Goal: Task Accomplishment & Management: Use online tool/utility

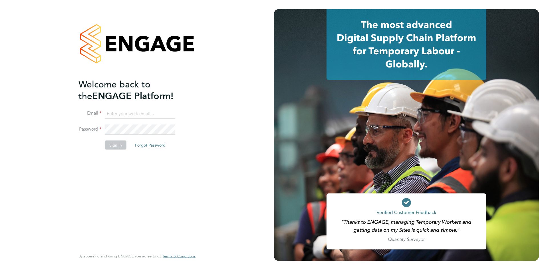
type input "catherine.arnold@torus.co.uk"
click at [113, 143] on button "Sign In" at bounding box center [116, 144] width 22 height 9
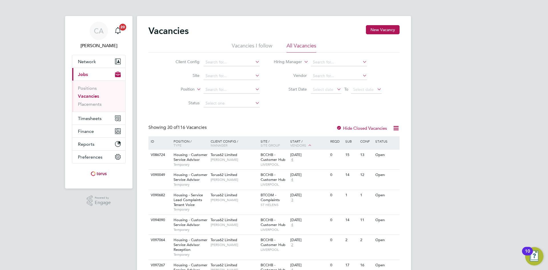
click at [217, 85] on li "Position" at bounding box center [213, 90] width 107 height 14
click at [218, 88] on input at bounding box center [232, 90] width 56 height 8
click at [85, 104] on link "Placements" at bounding box center [90, 103] width 24 height 5
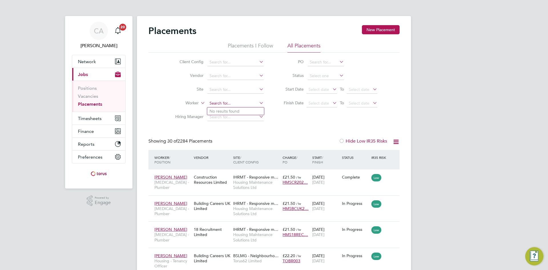
click at [226, 104] on input at bounding box center [236, 103] width 56 height 8
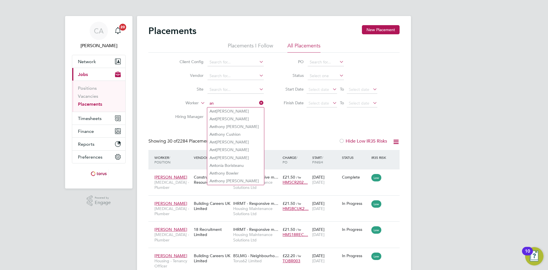
type input "a"
type input "m"
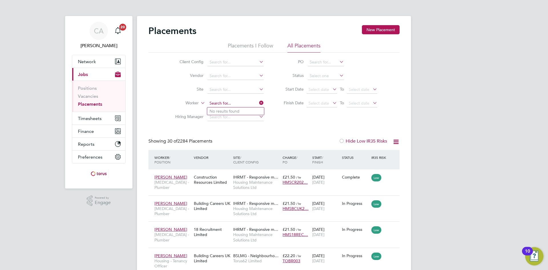
click at [242, 105] on input at bounding box center [236, 103] width 56 height 8
type input "main"
click at [232, 104] on input at bounding box center [236, 103] width 56 height 8
type input "[PERSON_NAME]"
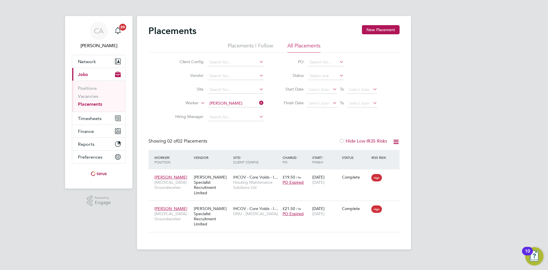
click at [260, 97] on li "Worker [PERSON_NAME]" at bounding box center [217, 104] width 107 height 14
click at [258, 101] on icon at bounding box center [258, 103] width 0 height 8
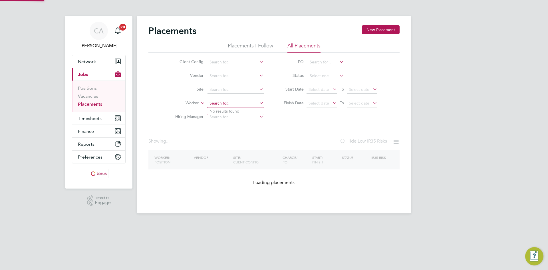
click at [231, 103] on input at bounding box center [236, 103] width 56 height 8
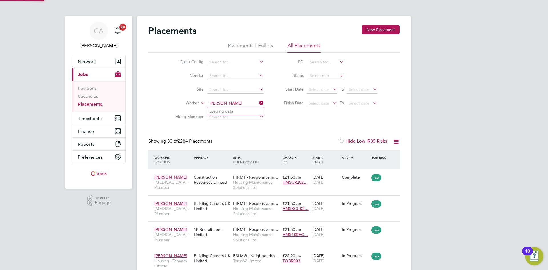
type input "[PERSON_NAME]"
click at [255, 43] on li "Placements I Follow" at bounding box center [250, 47] width 45 height 10
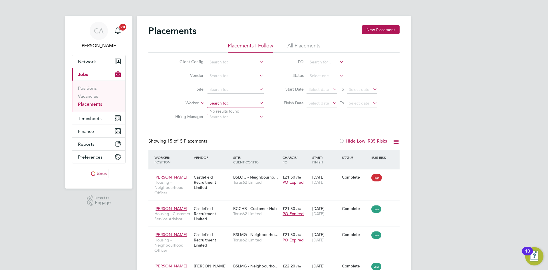
click at [231, 104] on input at bounding box center [236, 103] width 56 height 8
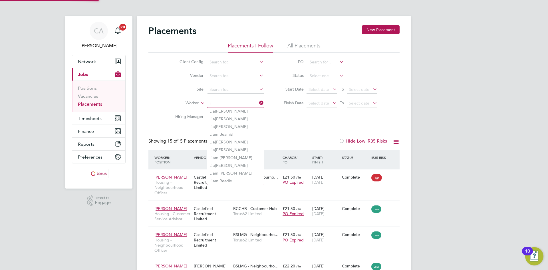
type input "l"
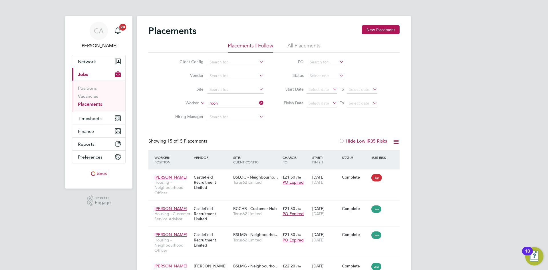
click at [232, 128] on li "[PERSON_NAME]" at bounding box center [235, 127] width 57 height 8
type input "[PERSON_NAME]"
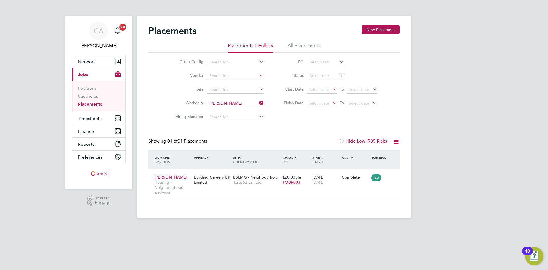
click at [314, 44] on li "All Placements" at bounding box center [304, 47] width 33 height 10
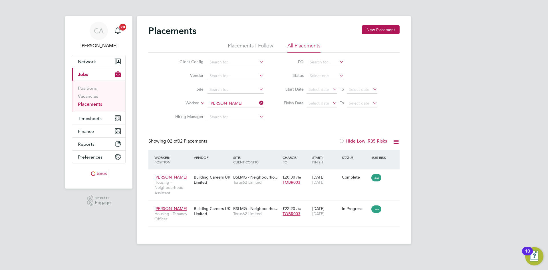
click at [258, 103] on icon at bounding box center [258, 103] width 0 height 8
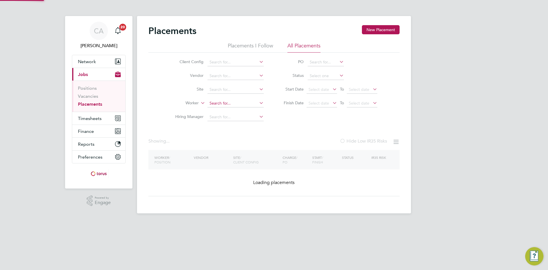
click at [250, 102] on input at bounding box center [236, 103] width 56 height 8
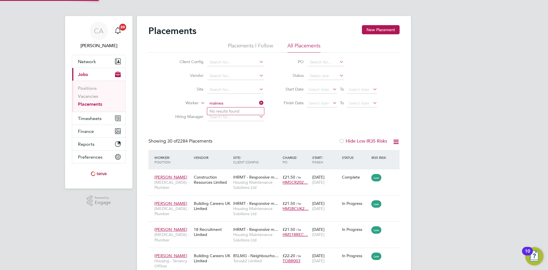
type input "mainwa"
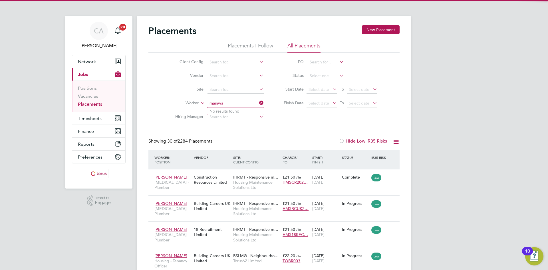
click at [258, 103] on icon at bounding box center [258, 103] width 0 height 8
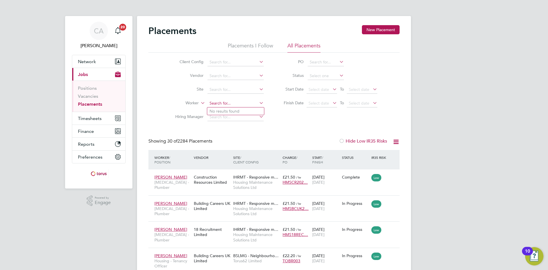
click at [243, 107] on input at bounding box center [236, 103] width 56 height 8
click at [329, 74] on input at bounding box center [326, 76] width 36 height 8
click at [374, 65] on li "PO" at bounding box center [328, 62] width 114 height 14
click at [95, 97] on link "Vacancies" at bounding box center [88, 95] width 20 height 5
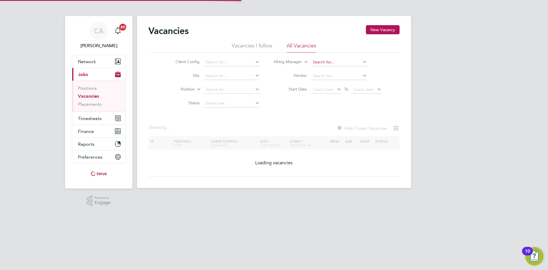
click at [340, 61] on input at bounding box center [339, 62] width 56 height 8
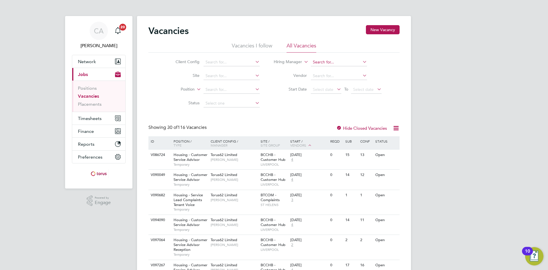
click at [332, 62] on input at bounding box center [339, 62] width 56 height 8
click at [347, 84] on li "[PERSON_NAME]" at bounding box center [353, 86] width 87 height 8
type input "[PERSON_NAME] - [PERSON_NAME]"
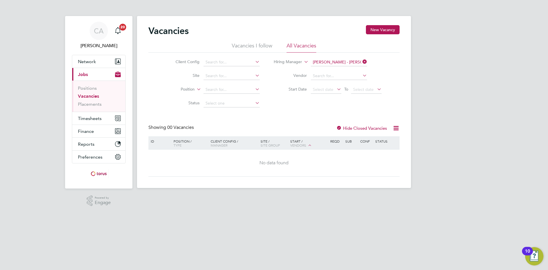
click at [362, 62] on icon at bounding box center [362, 62] width 0 height 8
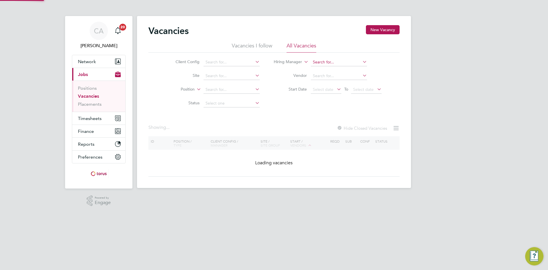
click at [345, 63] on input at bounding box center [339, 62] width 56 height 8
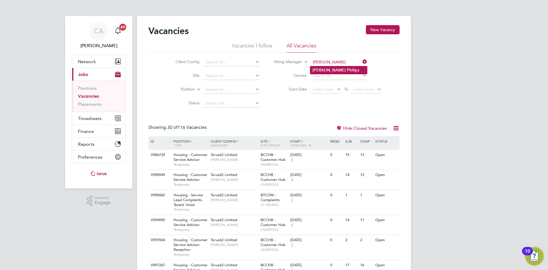
click at [337, 67] on li "[PERSON_NAME] illips" at bounding box center [338, 70] width 57 height 8
type input "[PERSON_NAME]"
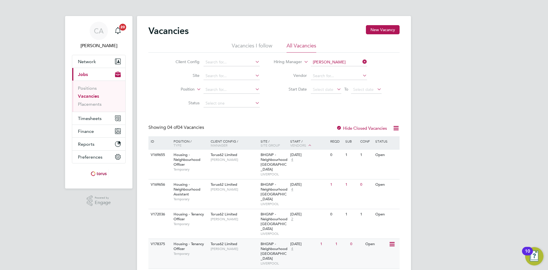
click at [275, 241] on span "BHGNP - Neighbourhood [GEOGRAPHIC_DATA]" at bounding box center [274, 250] width 27 height 19
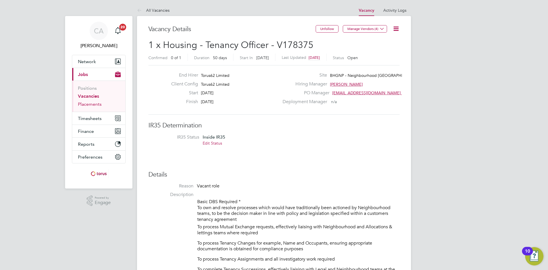
click at [93, 104] on link "Placements" at bounding box center [90, 103] width 24 height 5
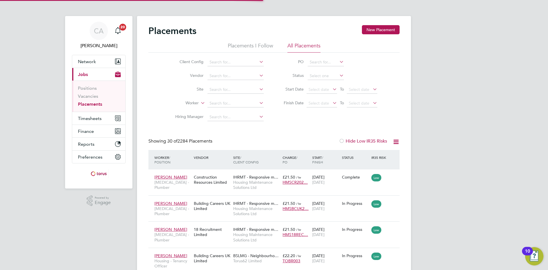
scroll to position [21, 50]
click at [258, 102] on icon at bounding box center [258, 103] width 0 height 8
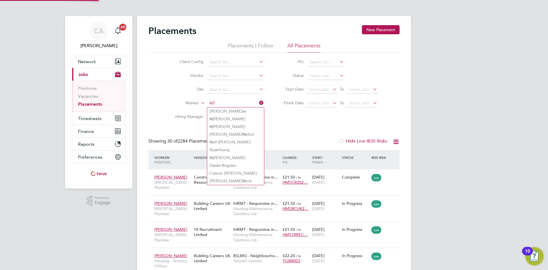
type input "N"
type input "ANT"
drag, startPoint x: 171, startPoint y: 98, endPoint x: 162, endPoint y: 99, distance: 9.2
click at [171, 98] on li "Worker ANT" at bounding box center [217, 104] width 107 height 14
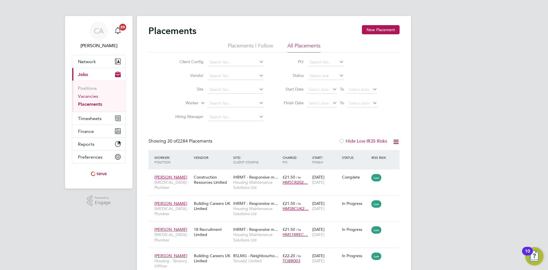
drag, startPoint x: 86, startPoint y: 96, endPoint x: 89, endPoint y: 96, distance: 2.9
click at [86, 96] on link "Vacancies" at bounding box center [88, 95] width 20 height 5
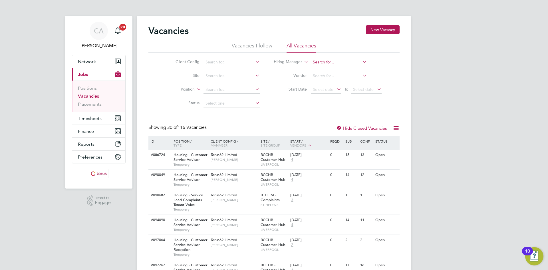
click at [332, 62] on input at bounding box center [339, 62] width 56 height 8
click at [327, 71] on li "Mik e Phillips" at bounding box center [338, 70] width 57 height 8
type input "[PERSON_NAME]"
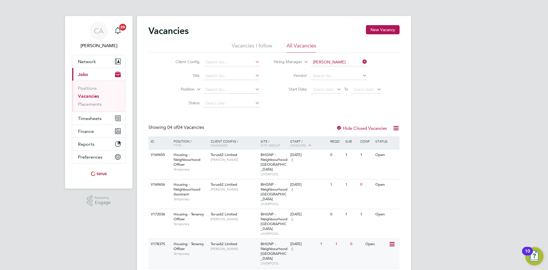
click at [186, 241] on span "Housing - Tenancy Officer" at bounding box center [189, 246] width 31 height 10
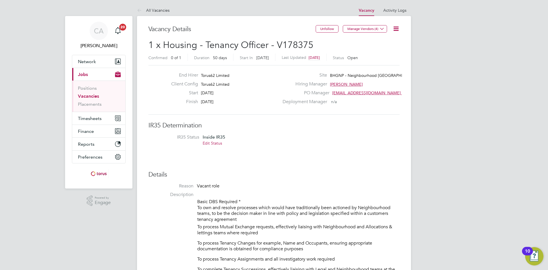
click at [396, 28] on icon at bounding box center [396, 28] width 7 height 7
click at [378, 41] on li "Edit Vacancy e" at bounding box center [382, 42] width 33 height 8
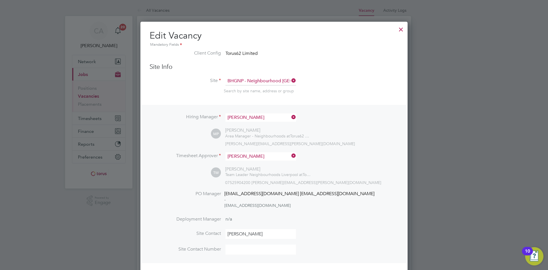
click at [402, 29] on div at bounding box center [401, 28] width 10 height 10
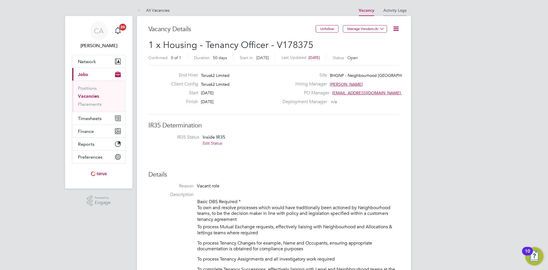
click at [400, 7] on li "Activity Logs" at bounding box center [394, 10] width 23 height 11
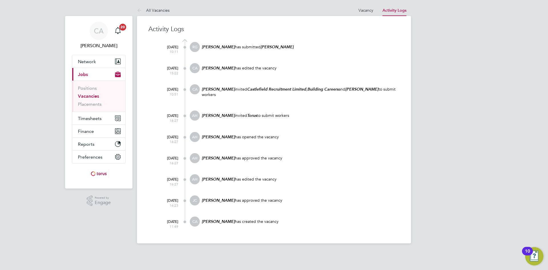
click at [286, 6] on div "All Vacancies Vacancy Activity Logs Vacancy Activity Logs All Vacancies Activit…" at bounding box center [274, 124] width 274 height 239
click at [319, 6] on div "All Vacancies Vacancy Activity Logs Vacancy Activity Logs All Vacancies Activit…" at bounding box center [274, 124] width 274 height 239
click at [395, 13] on link "Activity Logs" at bounding box center [395, 10] width 24 height 5
click at [370, 7] on li "Vacancy" at bounding box center [366, 10] width 15 height 11
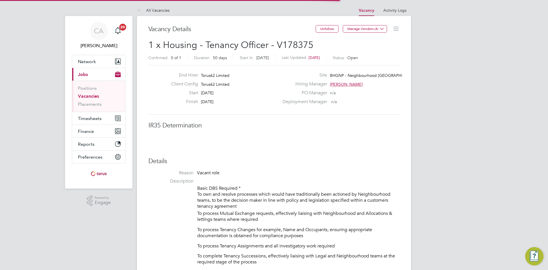
scroll to position [9, 113]
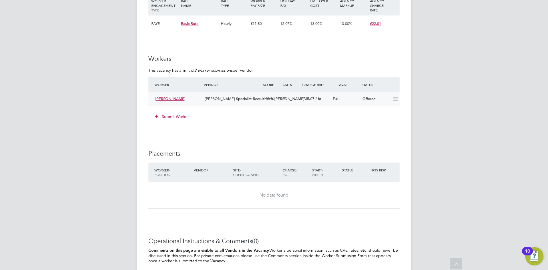
click at [185, 98] on span "Anthony Mainwaring" at bounding box center [170, 98] width 30 height 5
click at [223, 97] on span "Hays Specialist Recruitment Li…" at bounding box center [257, 98] width 104 height 5
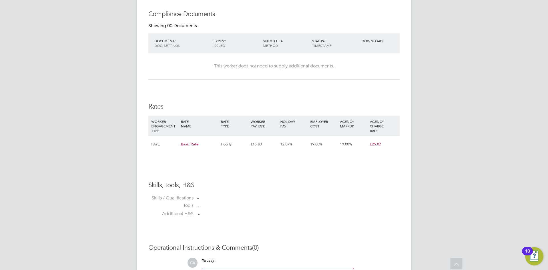
click at [257, 141] on div "£15.80" at bounding box center [264, 144] width 30 height 17
drag, startPoint x: 250, startPoint y: 144, endPoint x: 267, endPoint y: 144, distance: 17.1
click at [267, 144] on div "£15.80" at bounding box center [264, 144] width 30 height 17
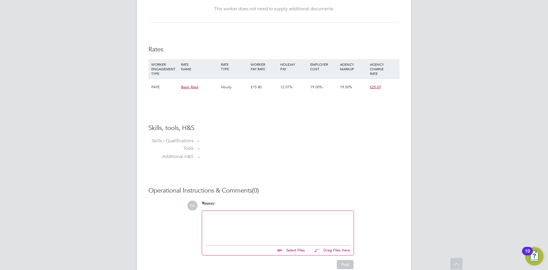
click at [274, 126] on h3 "Skills, tools, H&S" at bounding box center [273, 128] width 251 height 8
